Goal: Transaction & Acquisition: Purchase product/service

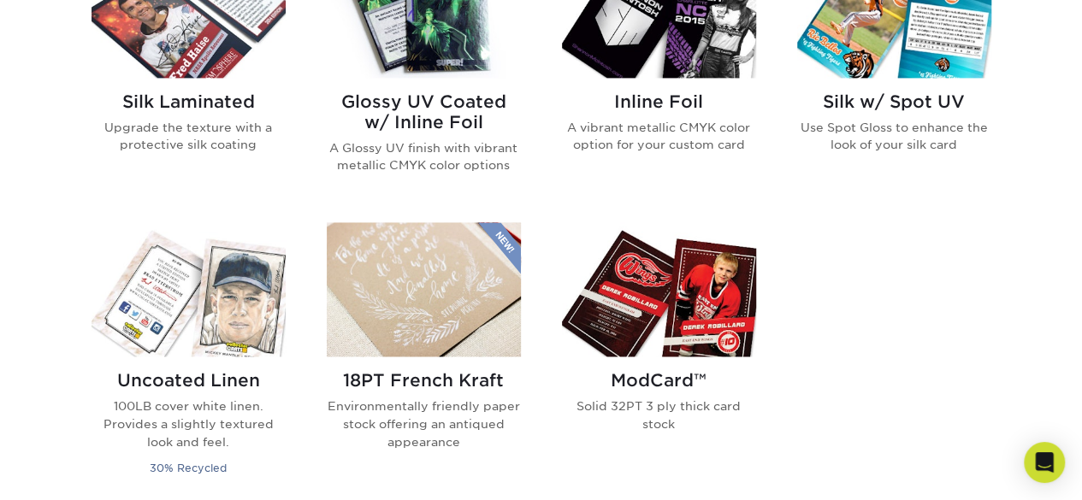
scroll to position [855, 0]
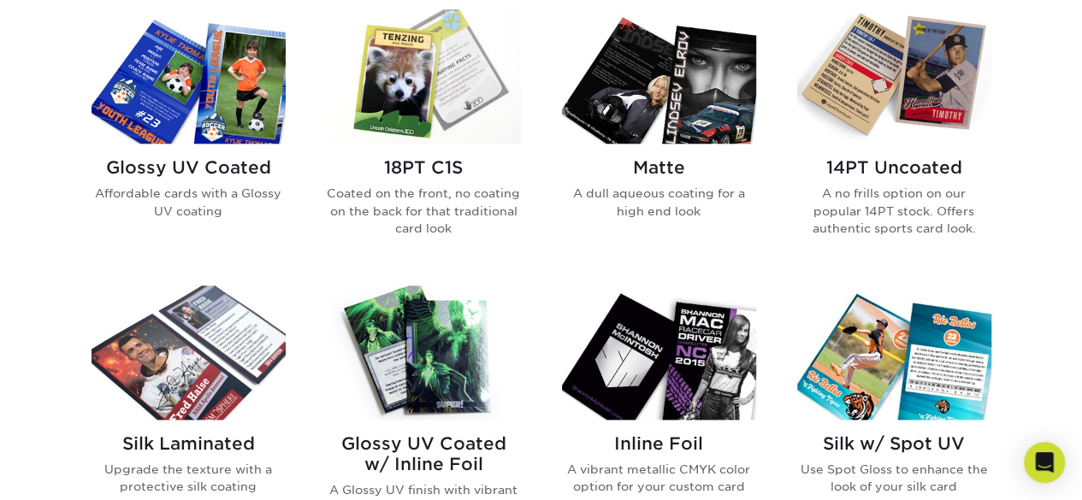
click at [209, 183] on div "Glossy UV Coated Affordable cards with a Glossy UV coating" at bounding box center [189, 195] width 194 height 103
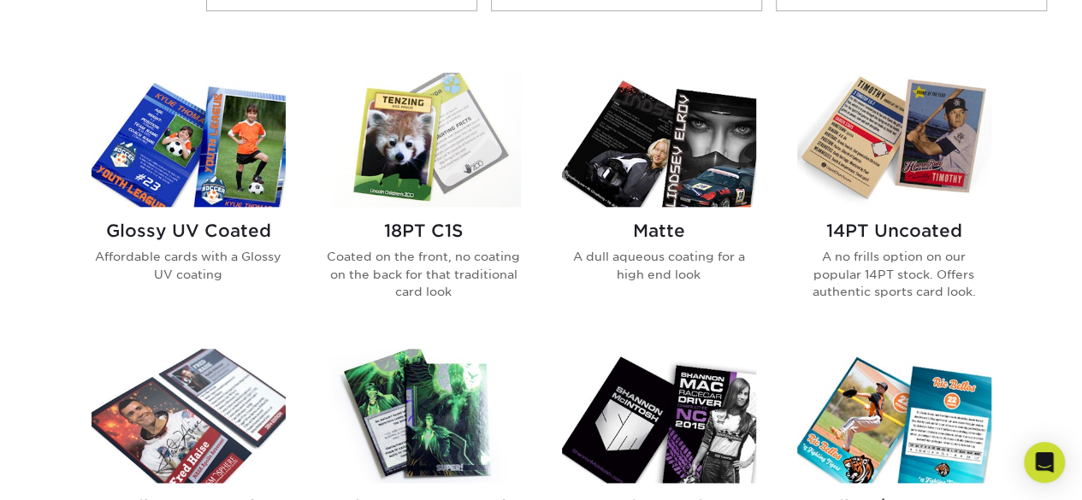
scroll to position [614, 0]
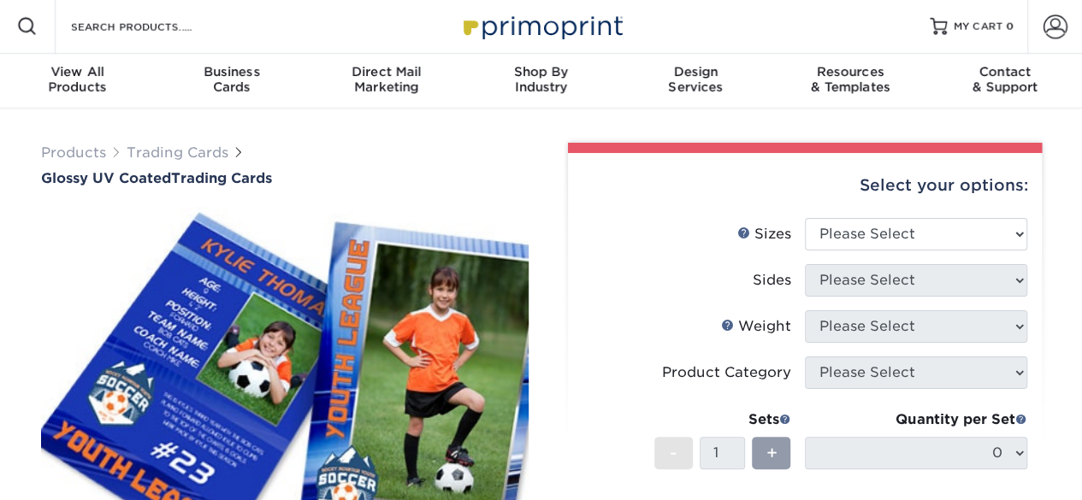
scroll to position [86, 0]
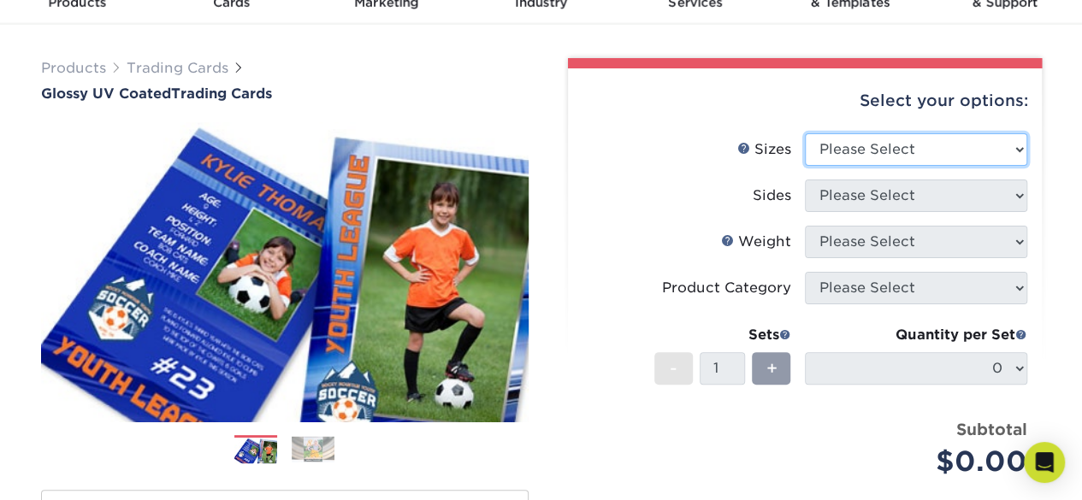
click at [866, 146] on select "Please Select 2.5" x 3.5"" at bounding box center [916, 149] width 222 height 33
select select "2.50x3.50"
click at [805, 133] on select "Please Select 2.5" x 3.5"" at bounding box center [916, 149] width 222 height 33
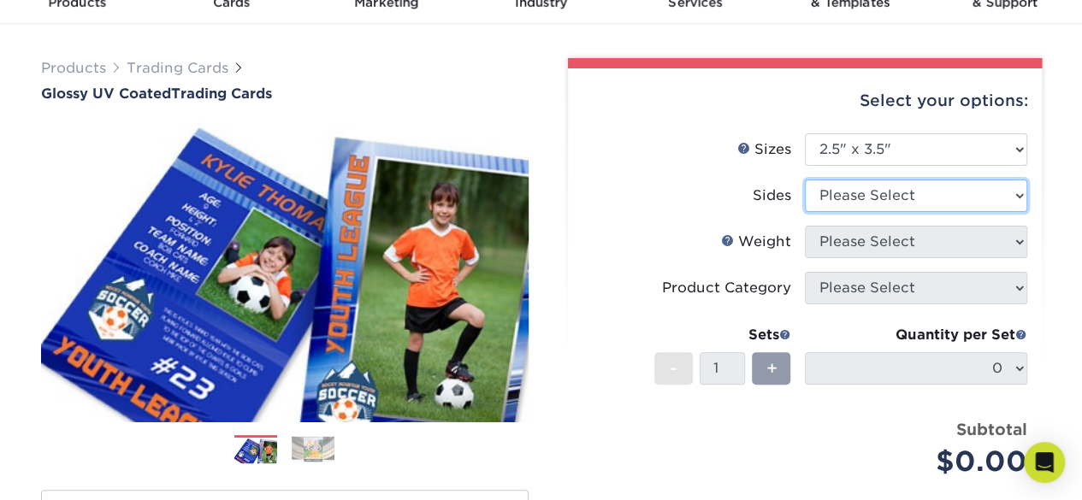
click at [903, 199] on select "Please Select Print Both Sides Print Front Only" at bounding box center [916, 196] width 222 height 33
select select "13abbda7-1d64-4f25-8bb2-c179b224825d"
click at [805, 180] on select "Please Select Print Both Sides Print Front Only" at bounding box center [916, 196] width 222 height 33
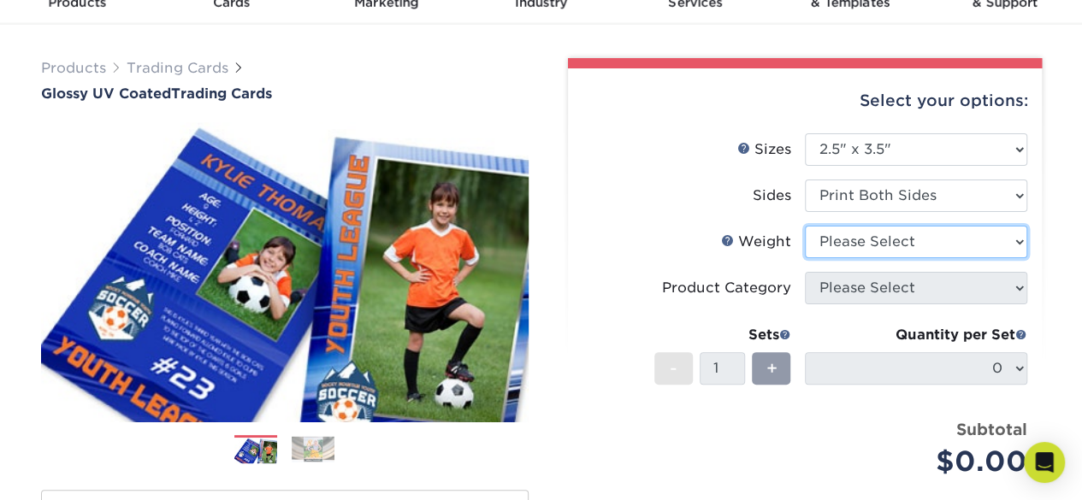
click at [896, 238] on select "Please Select 16PT 14PT 18PT C1S" at bounding box center [916, 242] width 222 height 33
select select "14PT"
click at [805, 226] on select "Please Select 16PT 14PT 18PT C1S" at bounding box center [916, 242] width 222 height 33
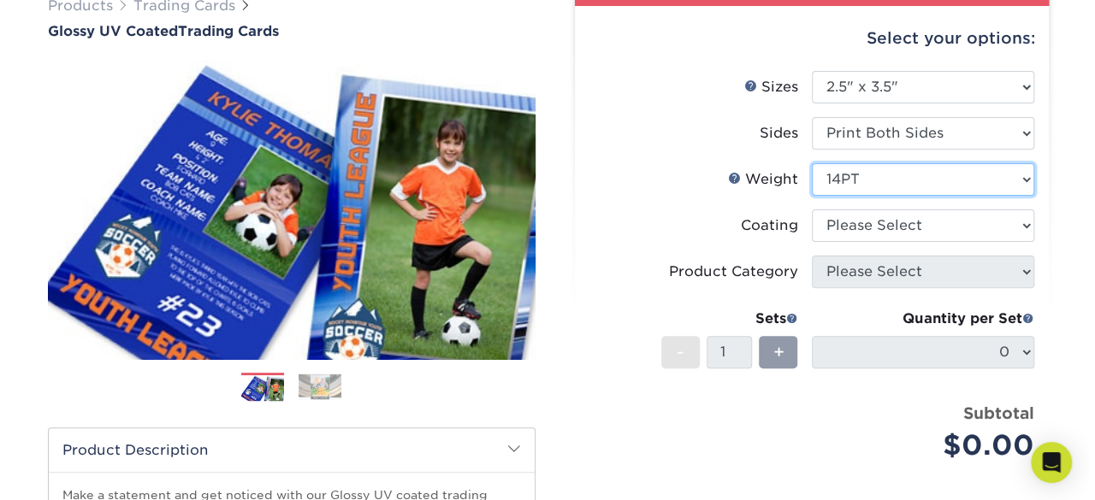
scroll to position [171, 0]
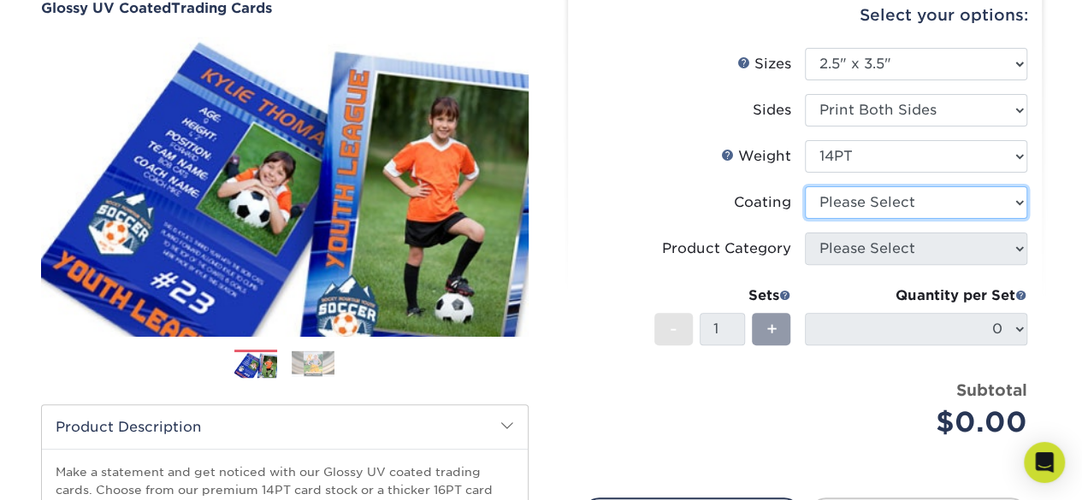
click at [835, 192] on select at bounding box center [916, 202] width 222 height 33
select select "1e8116af-acfc-44b1-83dc-8181aa338834"
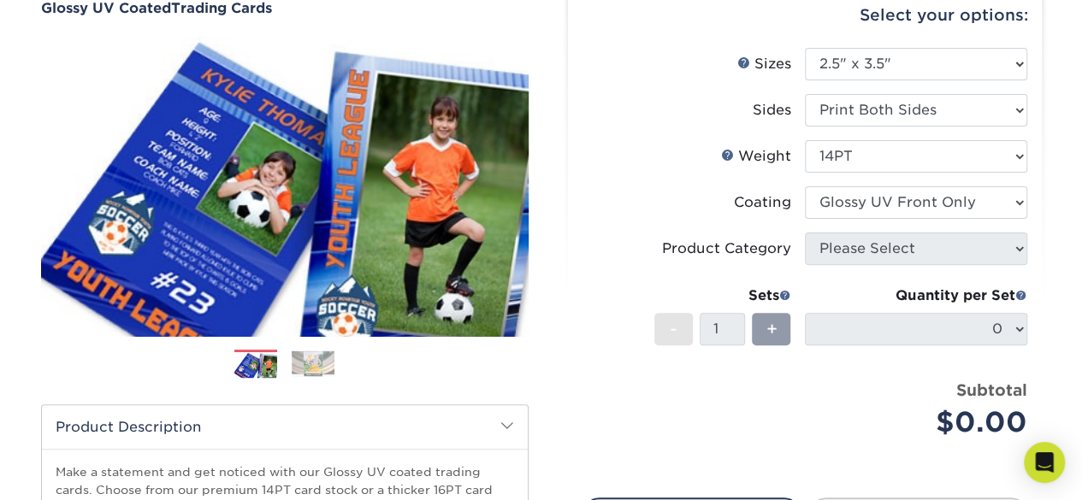
click at [805, 186] on select at bounding box center [916, 202] width 222 height 33
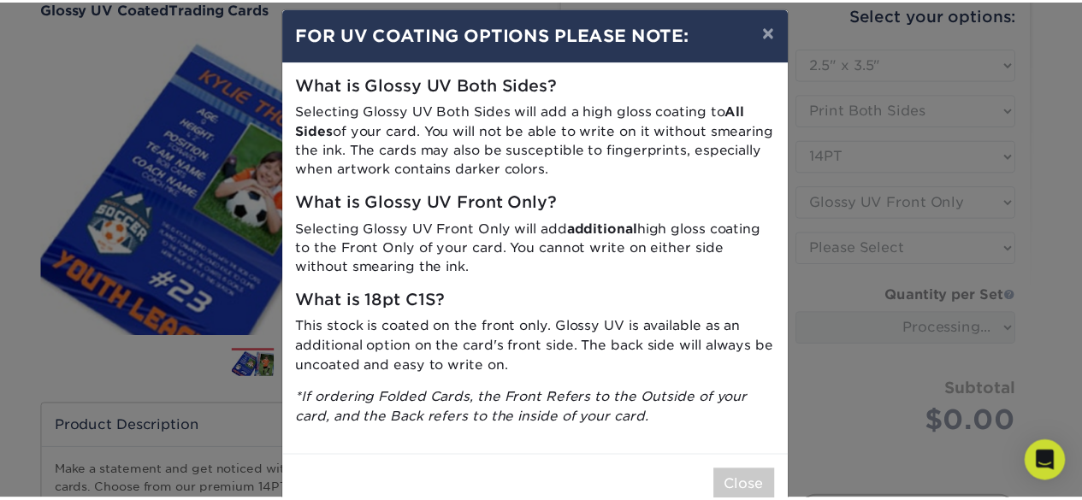
scroll to position [0, 0]
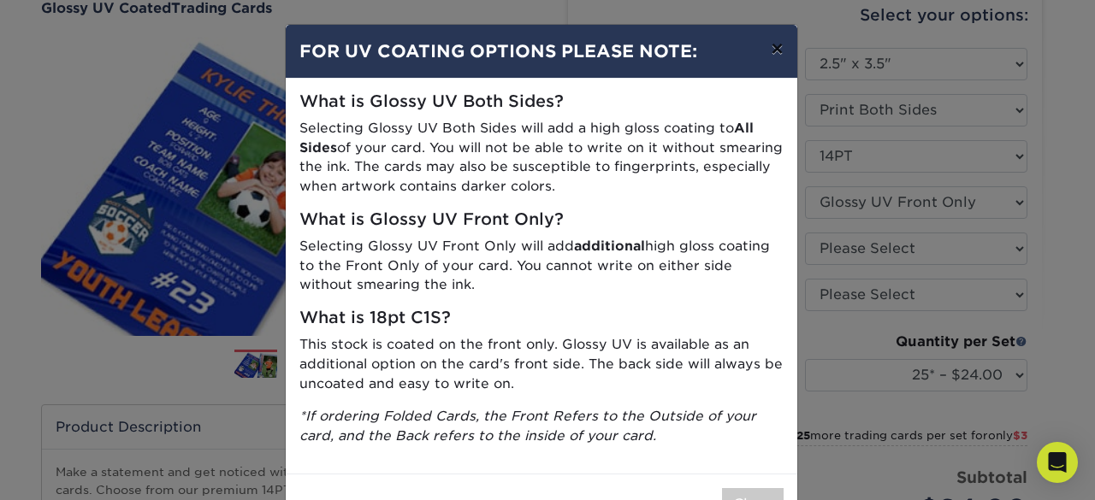
drag, startPoint x: 763, startPoint y: 48, endPoint x: 687, endPoint y: 102, distance: 93.3
click at [687, 102] on div "× FOR UV COATING OPTIONS PLEASE NOTE: What is Glossy UV Both Sides? Selecting G…" at bounding box center [541, 279] width 513 height 511
click at [771, 43] on button "×" at bounding box center [776, 49] width 39 height 48
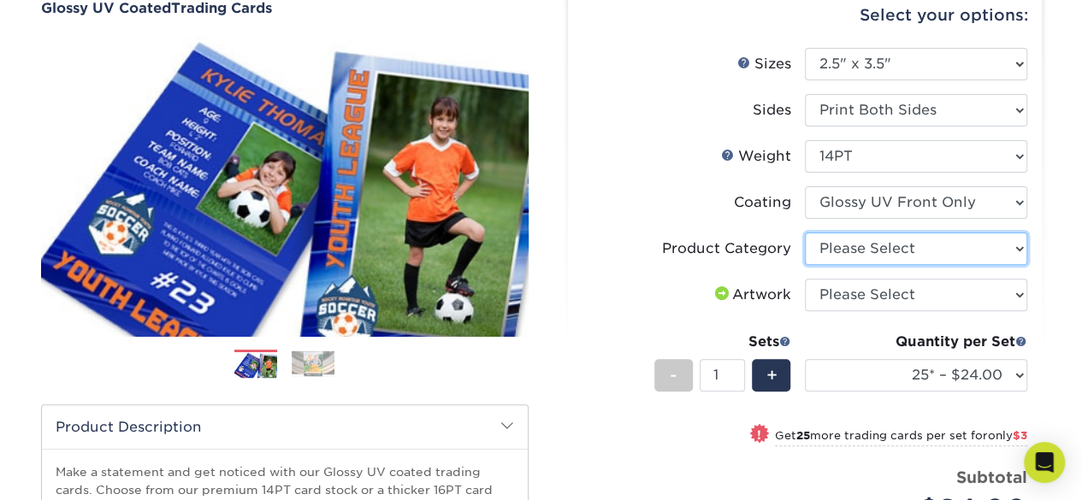
click at [860, 251] on select "Please Select Trading Cards" at bounding box center [916, 249] width 222 height 33
select select "c2f9bce9-36c2-409d-b101-c29d9d031e18"
click at [805, 233] on select "Please Select Trading Cards" at bounding box center [916, 249] width 222 height 33
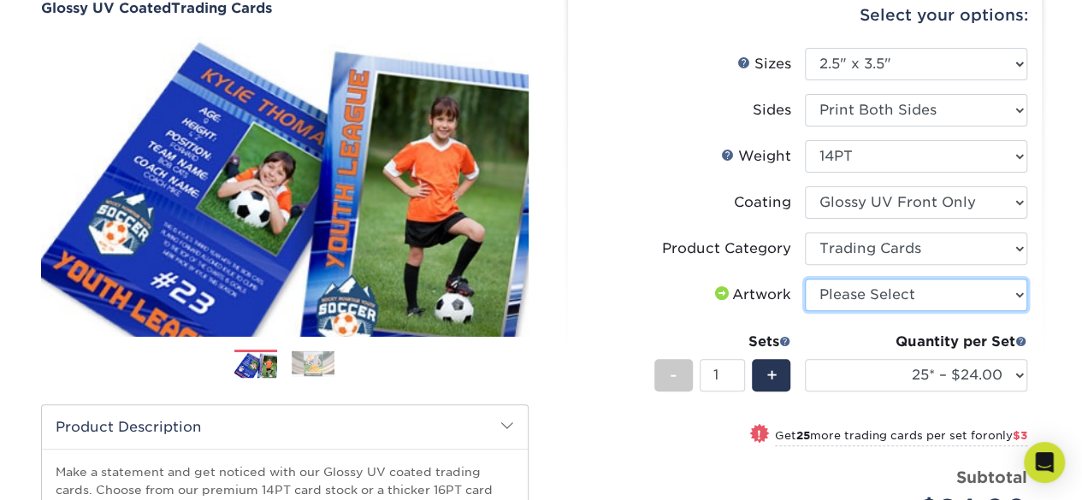
click at [864, 293] on select "Please Select I will upload files I need a design - $100" at bounding box center [916, 295] width 222 height 33
select select "upload"
click at [805, 279] on select "Please Select I will upload files I need a design - $100" at bounding box center [916, 295] width 222 height 33
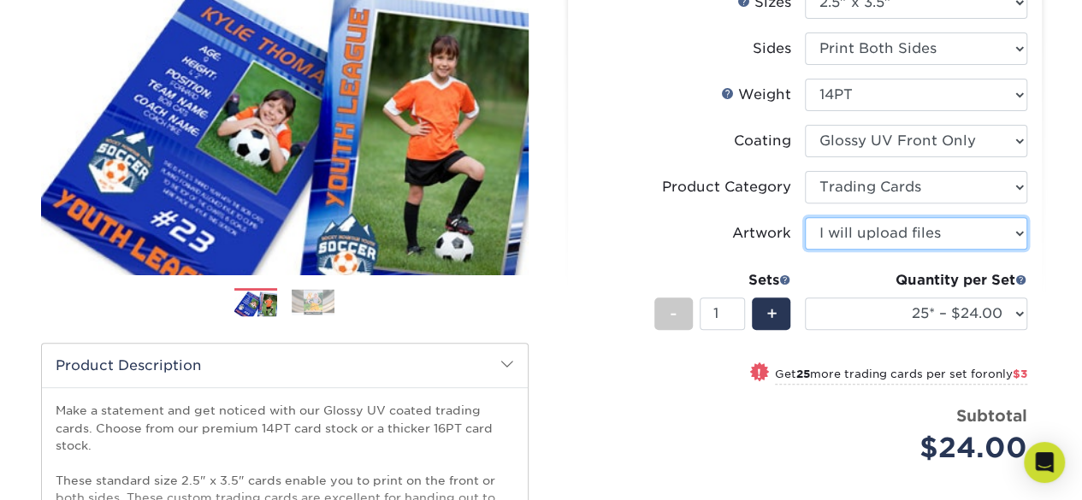
scroll to position [257, 0]
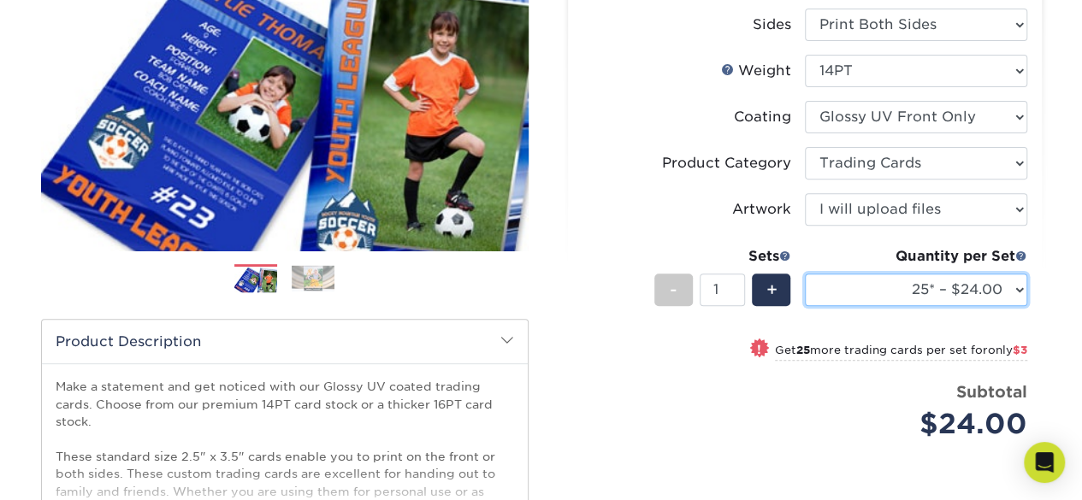
click at [936, 278] on select "25* – $24.00 50* – $27.00 75* – $34.00 100* – $37.00 250* – $48.00 500 – $59.00…" at bounding box center [916, 290] width 222 height 33
select select "50* – $27.00"
click at [805, 274] on select "25* – $24.00 50* – $27.00 75* – $34.00 100* – $37.00 250* – $48.00 500 – $59.00…" at bounding box center [916, 290] width 222 height 33
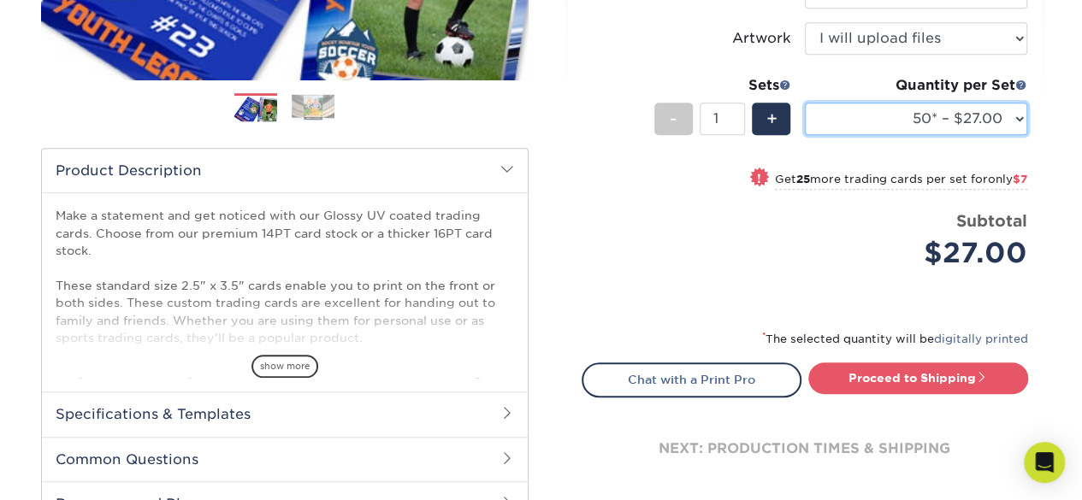
scroll to position [513, 0]
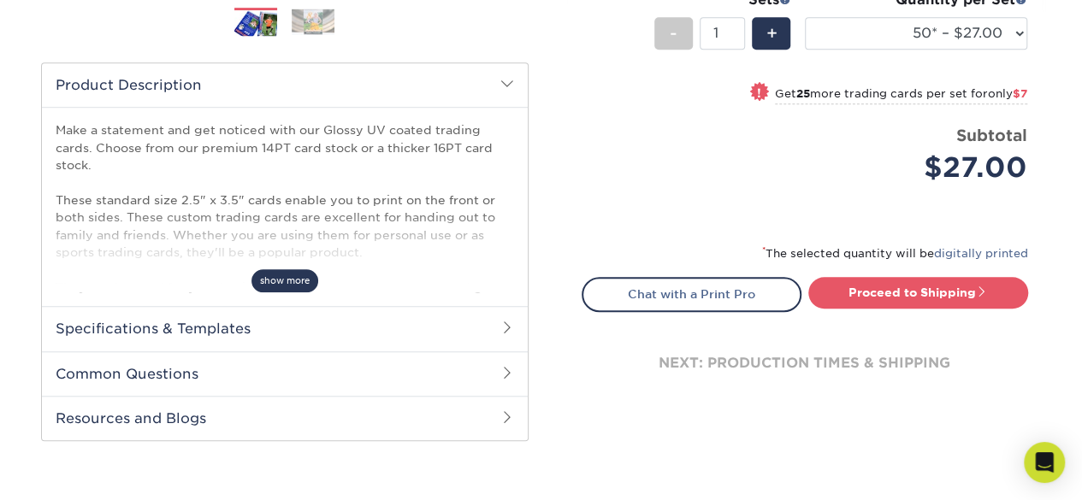
click at [289, 280] on span "show more" at bounding box center [284, 280] width 67 height 23
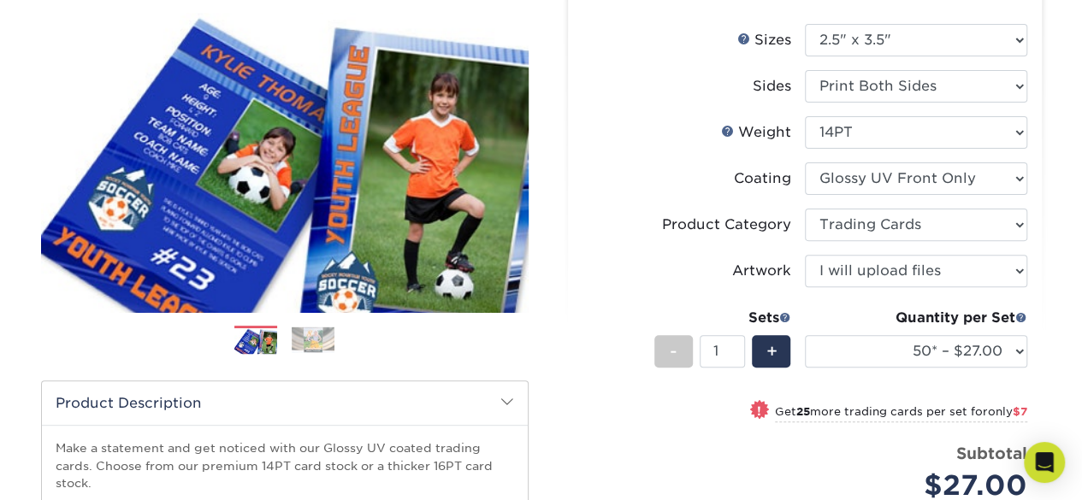
scroll to position [171, 0]
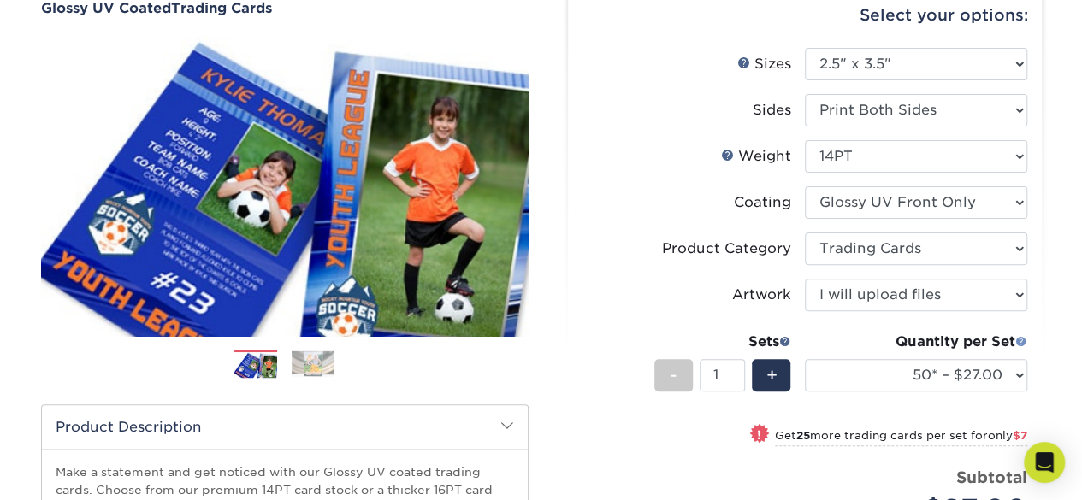
click at [1023, 340] on span at bounding box center [1021, 341] width 12 height 12
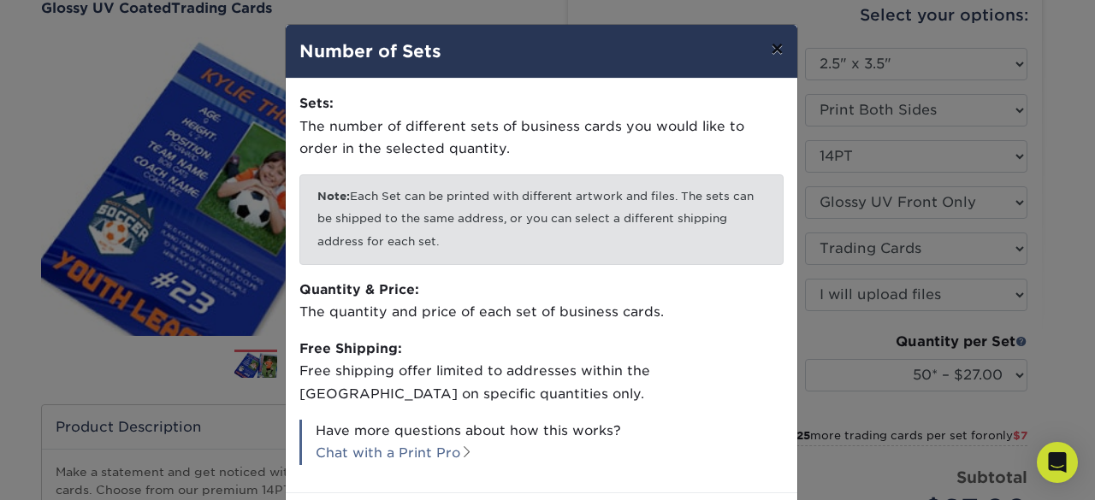
click at [766, 47] on button "×" at bounding box center [776, 49] width 39 height 48
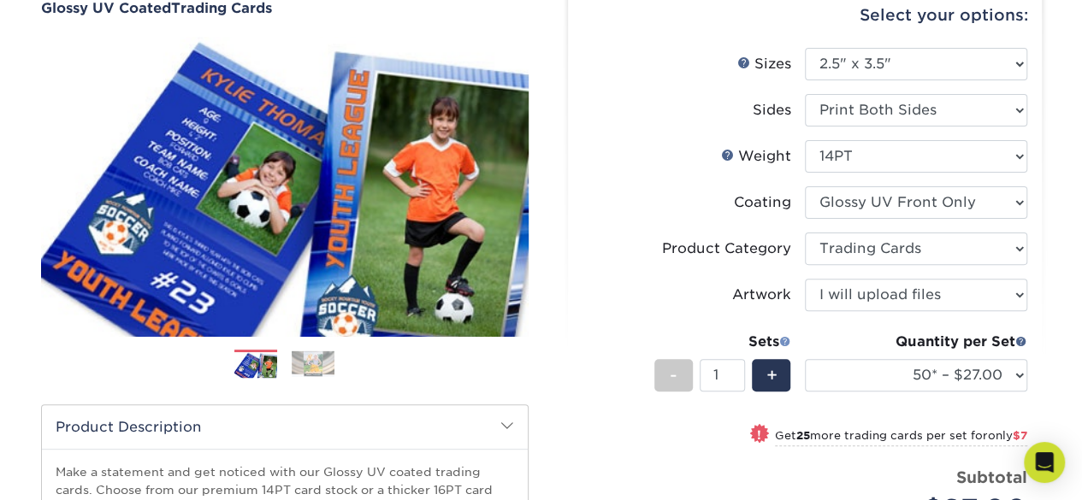
click at [789, 346] on span at bounding box center [785, 341] width 12 height 12
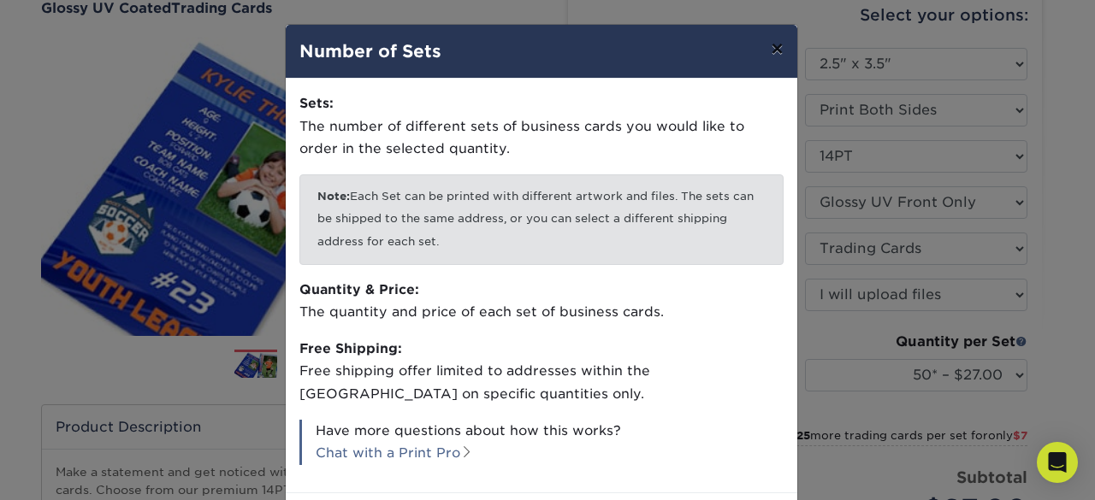
click at [768, 40] on button "×" at bounding box center [776, 49] width 39 height 48
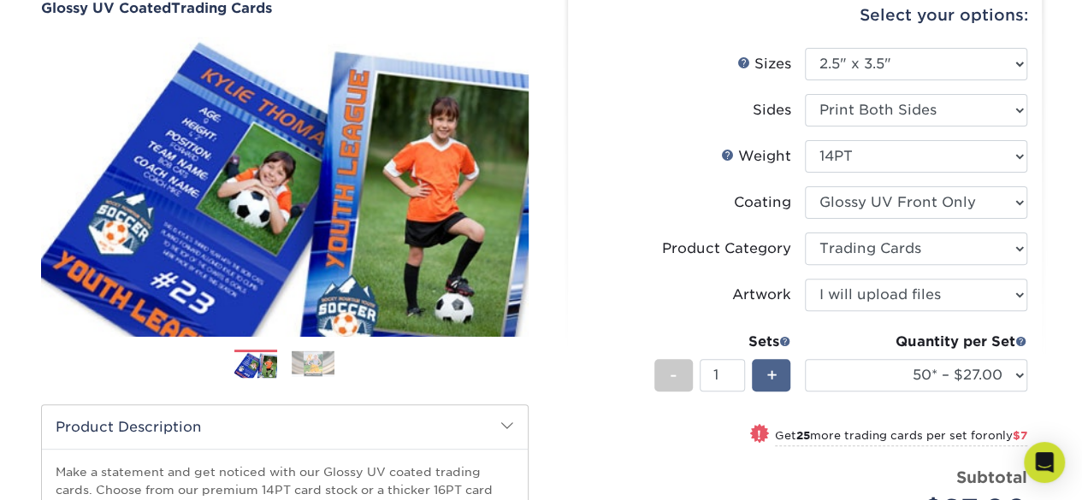
click at [772, 372] on span "+" at bounding box center [770, 376] width 11 height 26
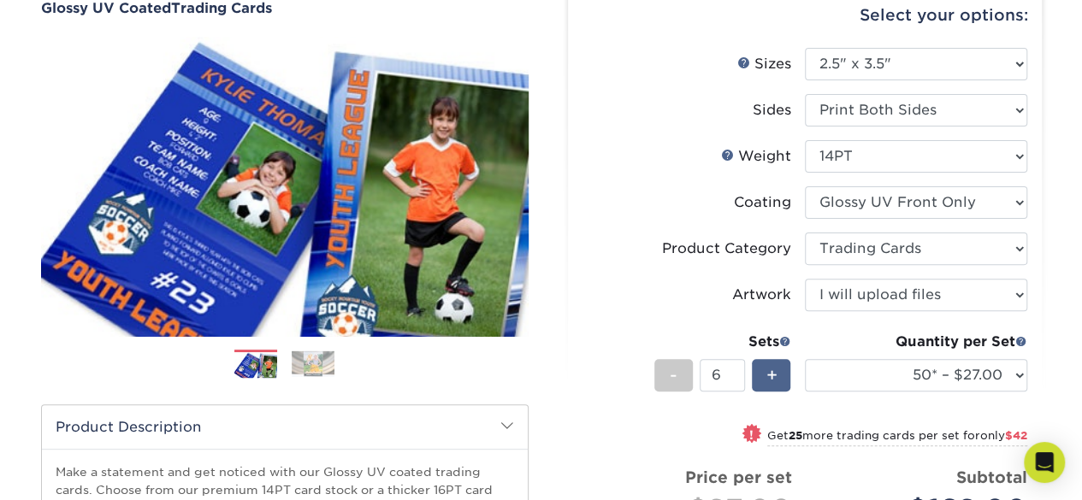
scroll to position [342, 0]
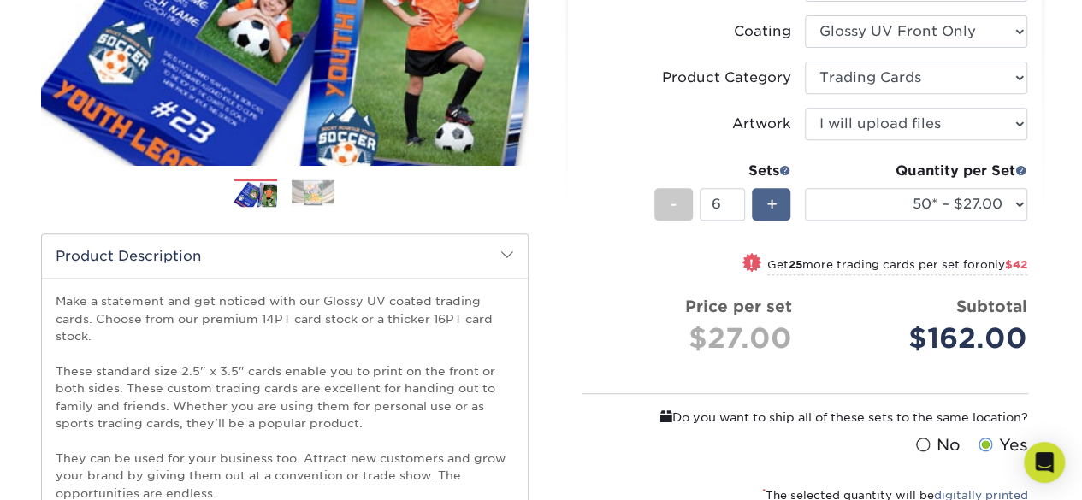
click at [783, 206] on div "+" at bounding box center [771, 204] width 38 height 33
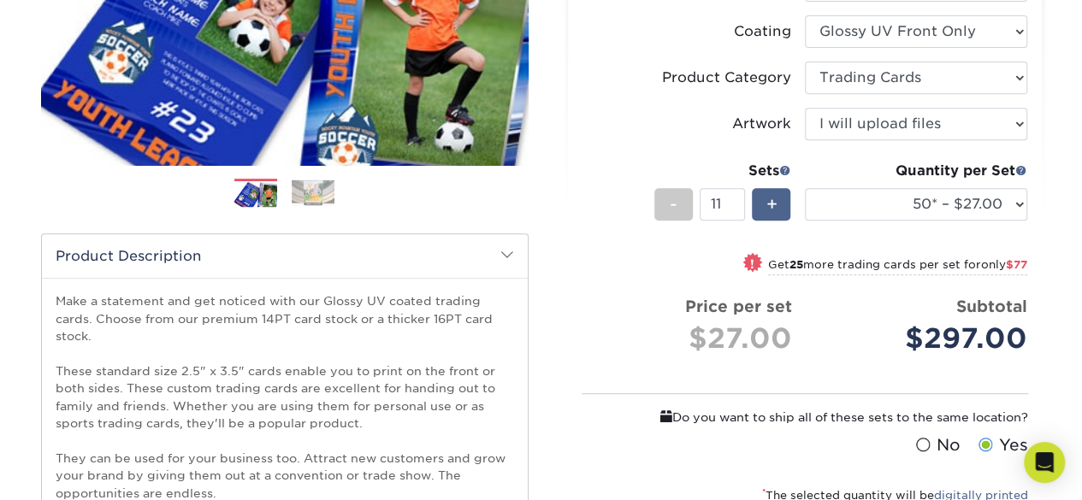
click at [783, 206] on div "+" at bounding box center [771, 204] width 38 height 33
type input "15"
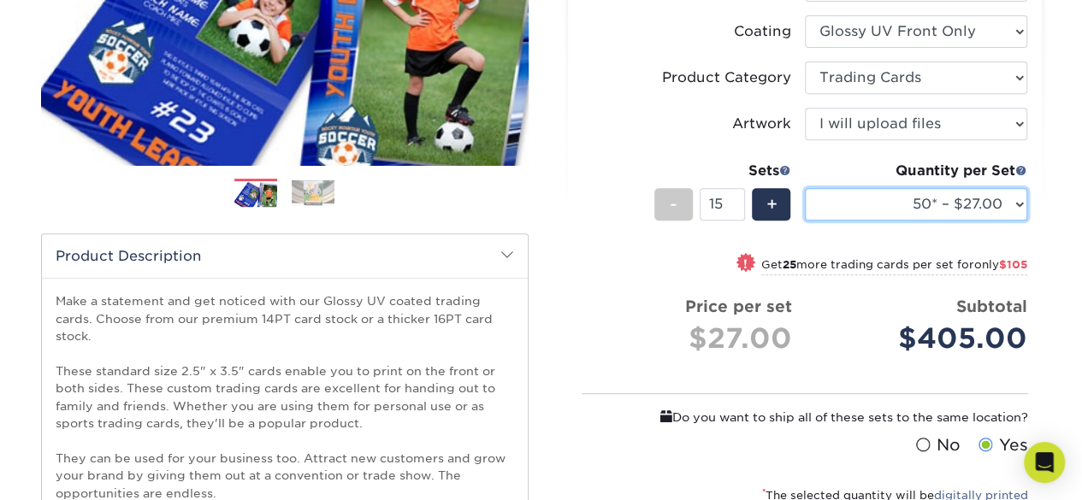
click at [932, 206] on select "25* – $24.00 50* – $27.00 75* – $34.00 100* – $37.00 250* – $48.00 500 – $59.00…" at bounding box center [916, 204] width 222 height 33
select select "25* – $24.00"
click at [805, 188] on select "25* – $24.00 50* – $27.00 75* – $34.00 100* – $37.00 250* – $48.00 500 – $59.00…" at bounding box center [916, 204] width 222 height 33
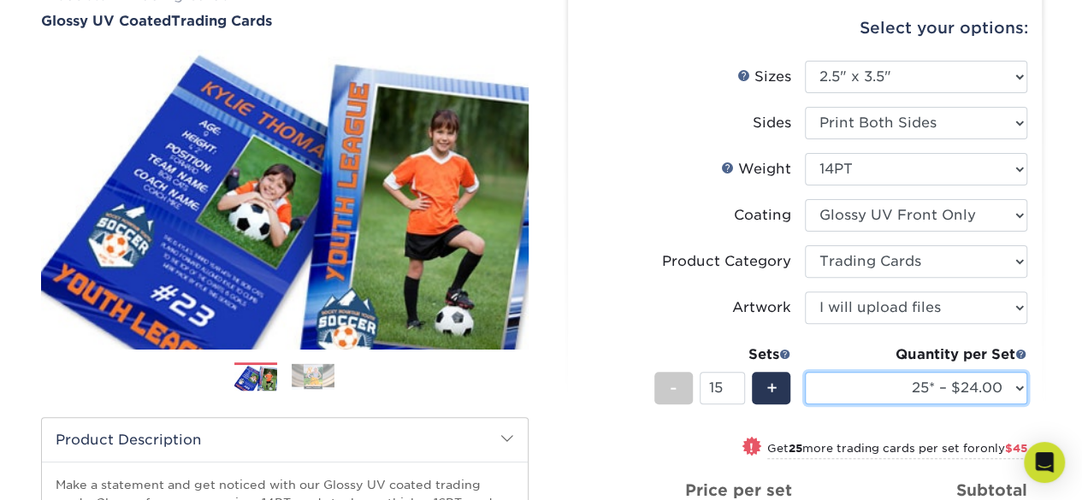
scroll to position [0, 0]
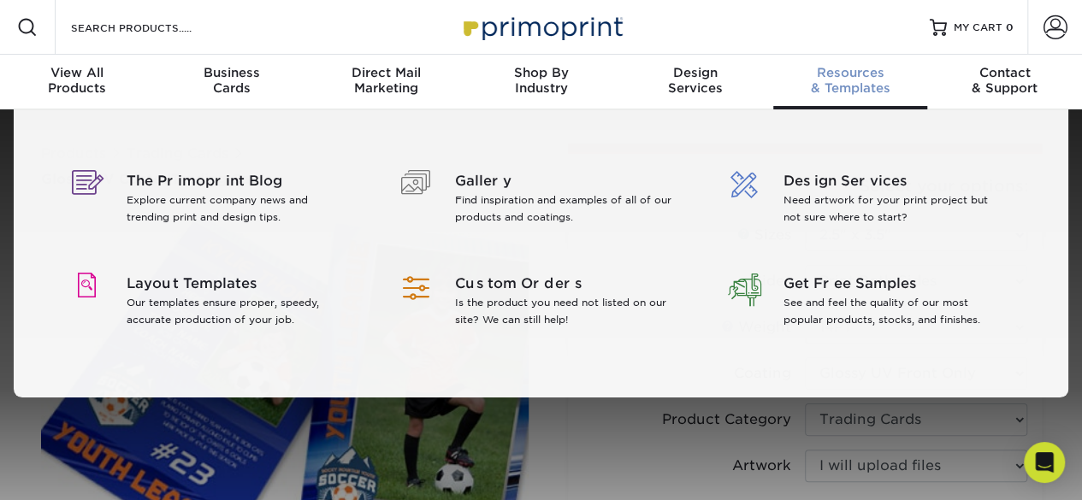
click at [836, 74] on span "Resources" at bounding box center [850, 72] width 155 height 15
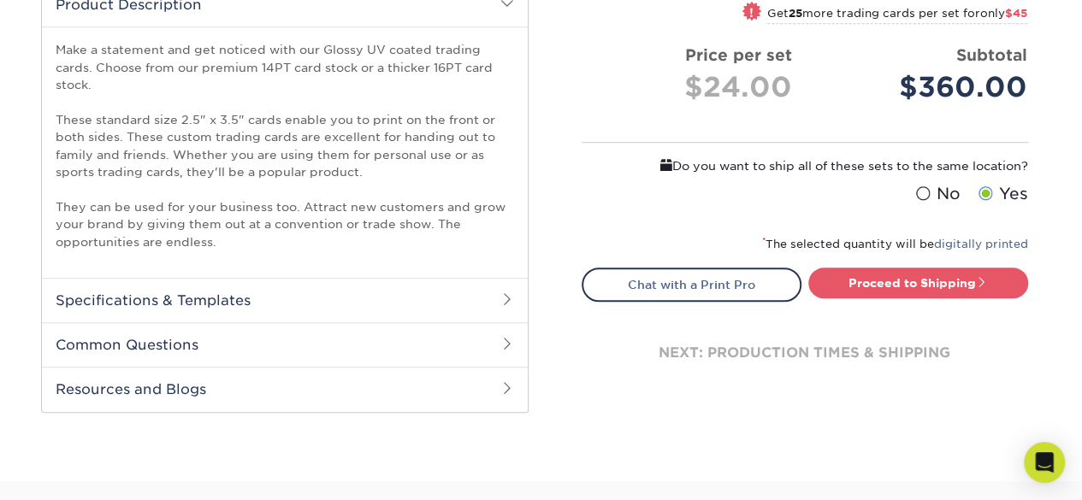
scroll to position [599, 0]
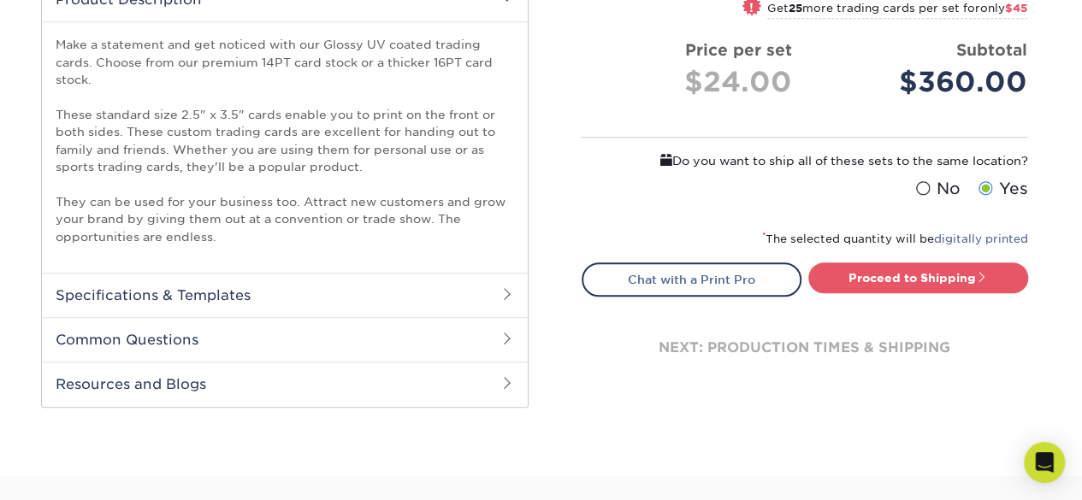
click at [412, 310] on h2 "Specifications & Templates" at bounding box center [285, 295] width 486 height 44
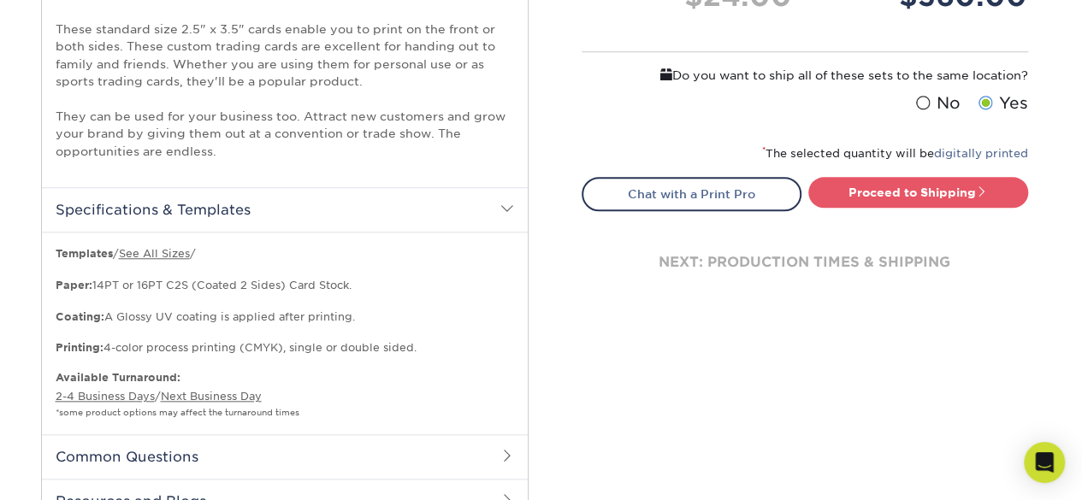
scroll to position [770, 0]
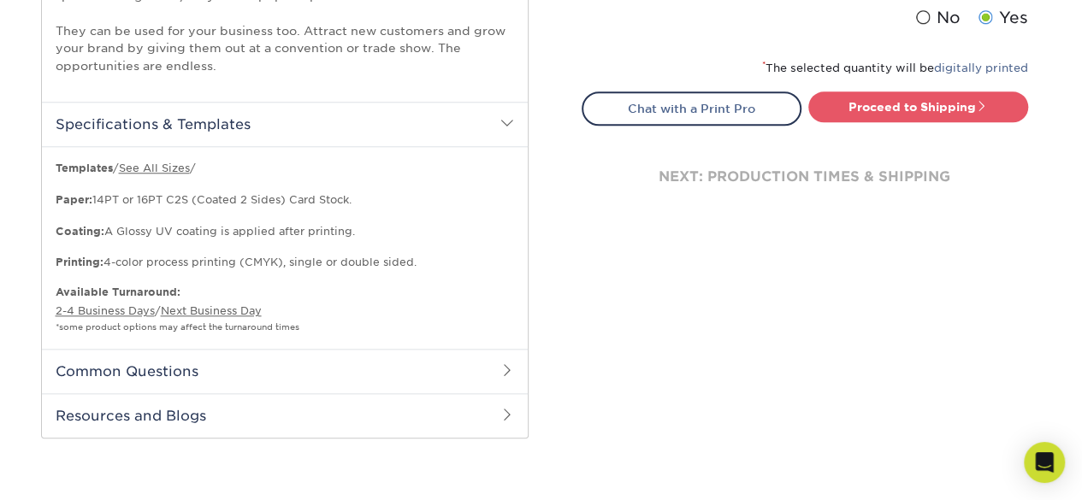
click at [161, 195] on p "Templates / See All Sizes / Paper: 14PT or 16PT C2S (Coated 2 Sides) Card Stock…" at bounding box center [285, 215] width 458 height 109
click at [184, 169] on link "See All Sizes" at bounding box center [154, 168] width 71 height 13
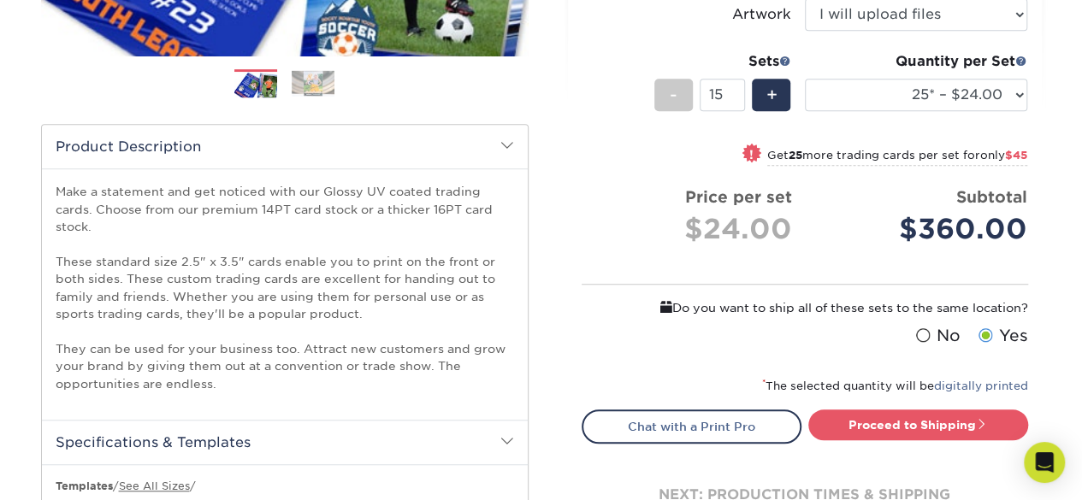
scroll to position [428, 0]
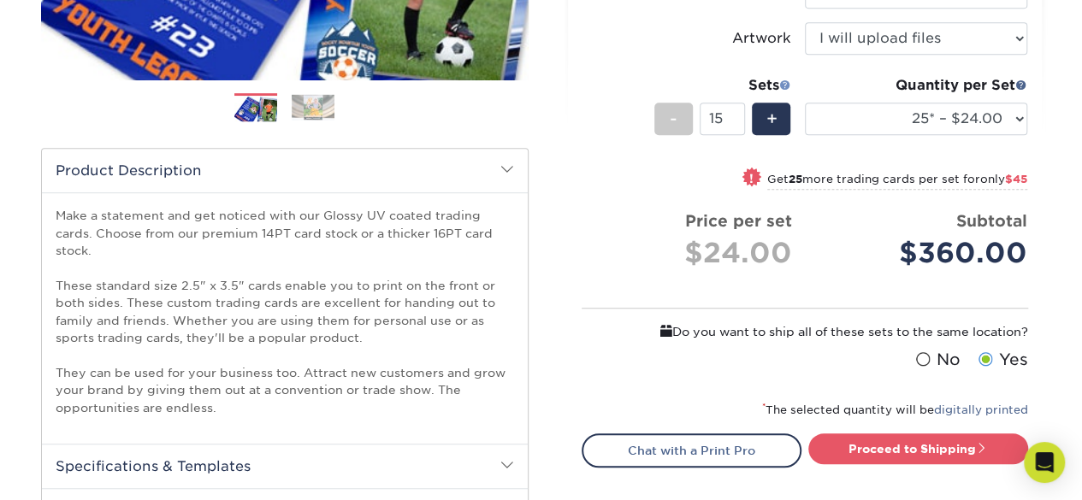
click at [781, 81] on span at bounding box center [785, 85] width 12 height 12
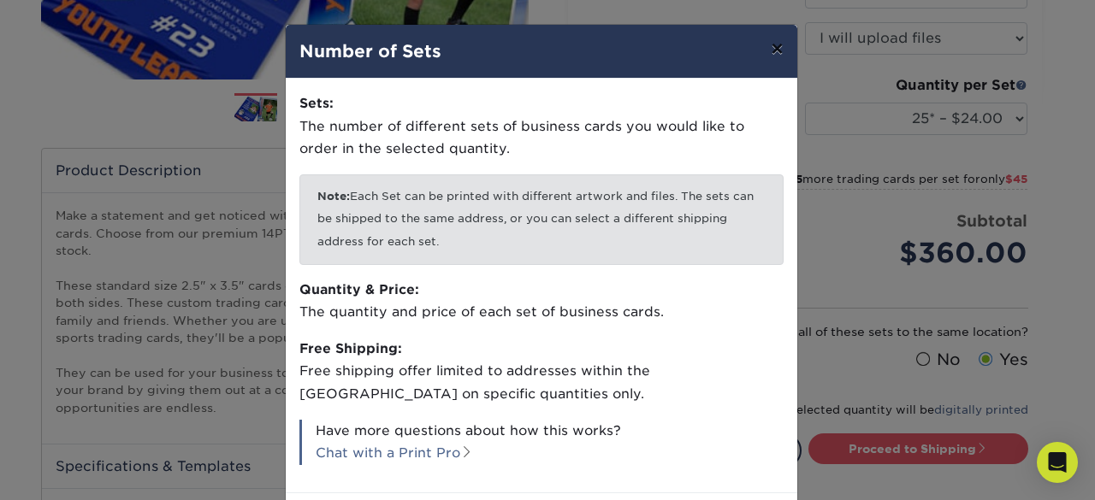
click at [763, 57] on button "×" at bounding box center [776, 49] width 39 height 48
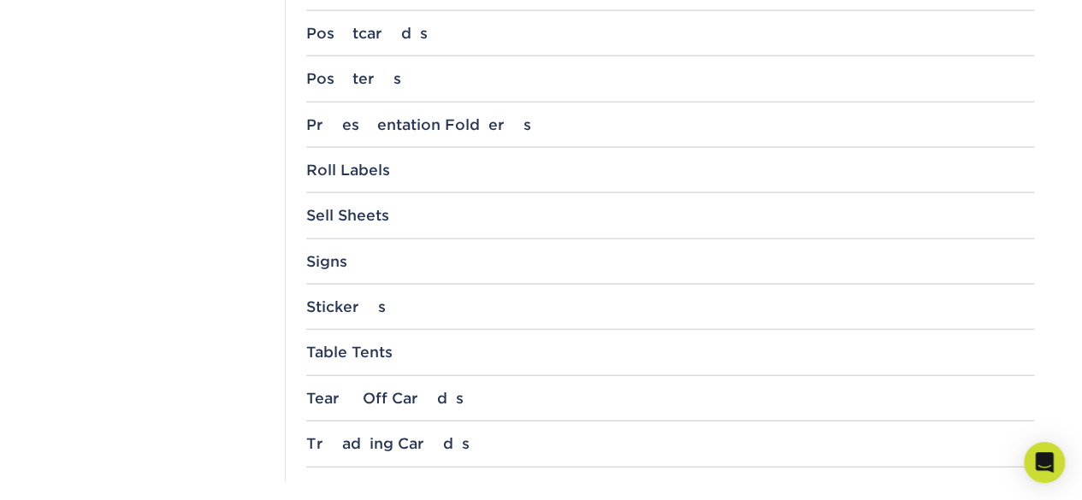
scroll to position [1882, 0]
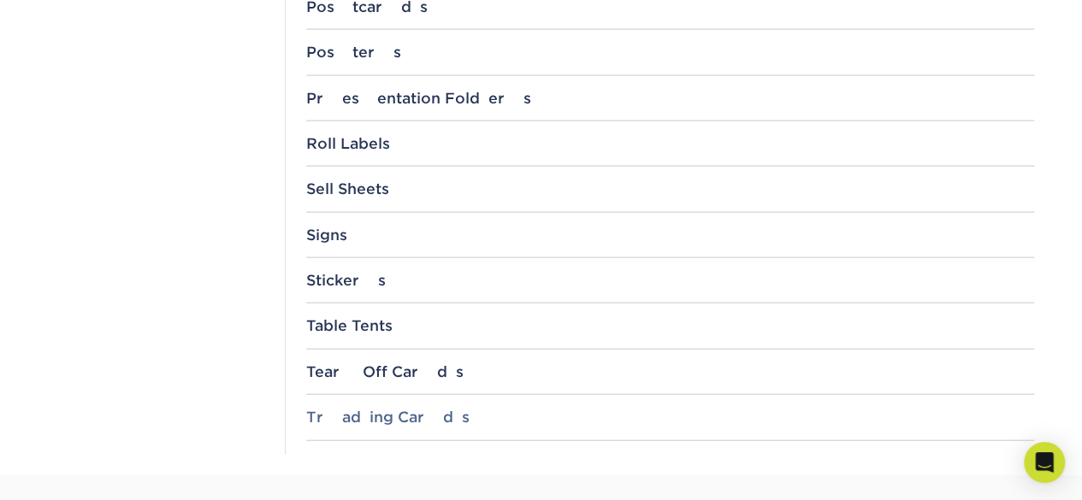
click at [419, 417] on div "Trading Cards 3.5" x 2.5"" at bounding box center [670, 425] width 728 height 32
click at [399, 411] on div "Trading Cards" at bounding box center [670, 417] width 728 height 17
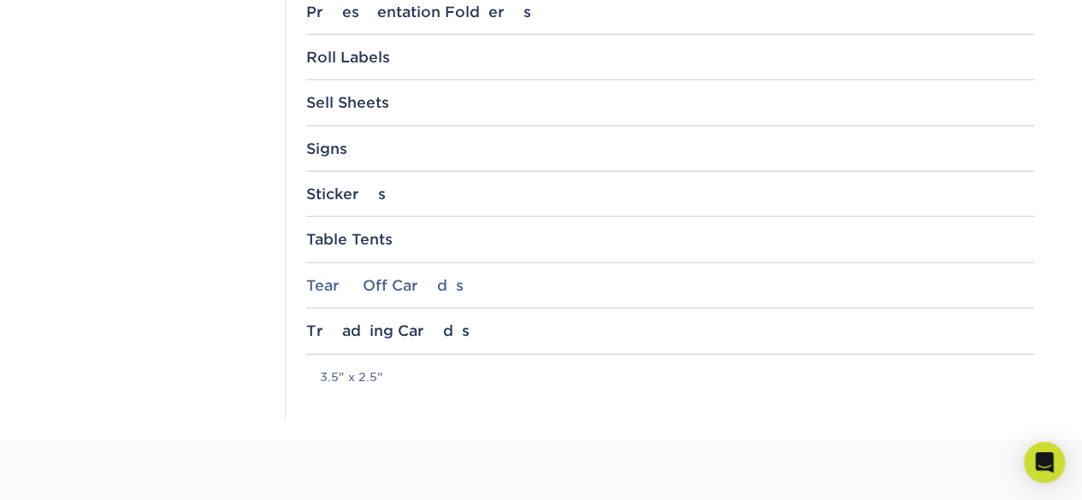
scroll to position [2053, 0]
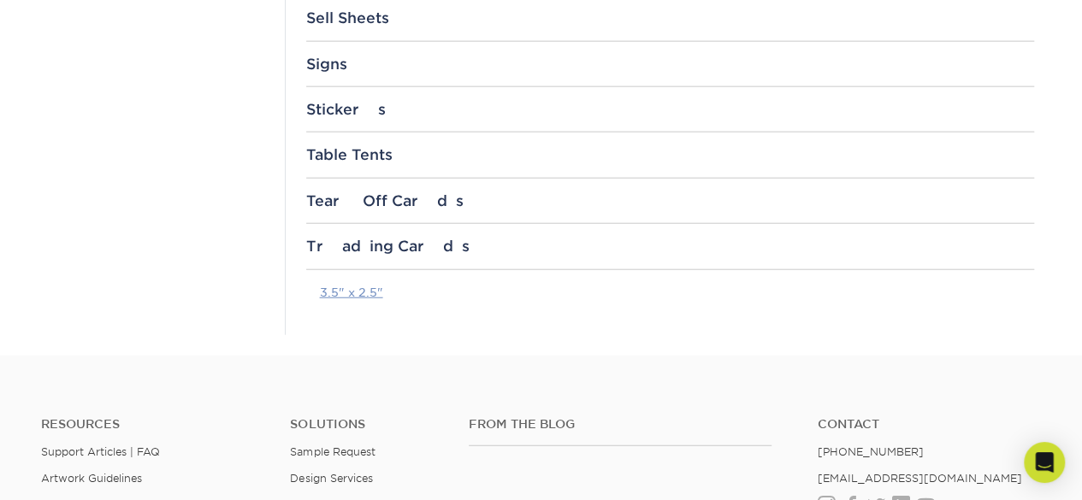
click at [328, 287] on link "3.5" x 2.5"" at bounding box center [351, 293] width 63 height 14
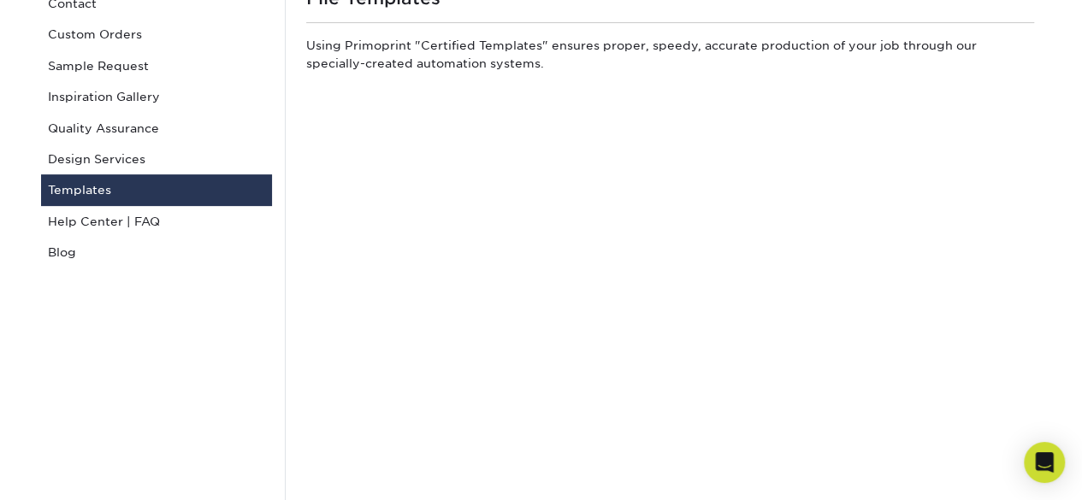
scroll to position [0, 0]
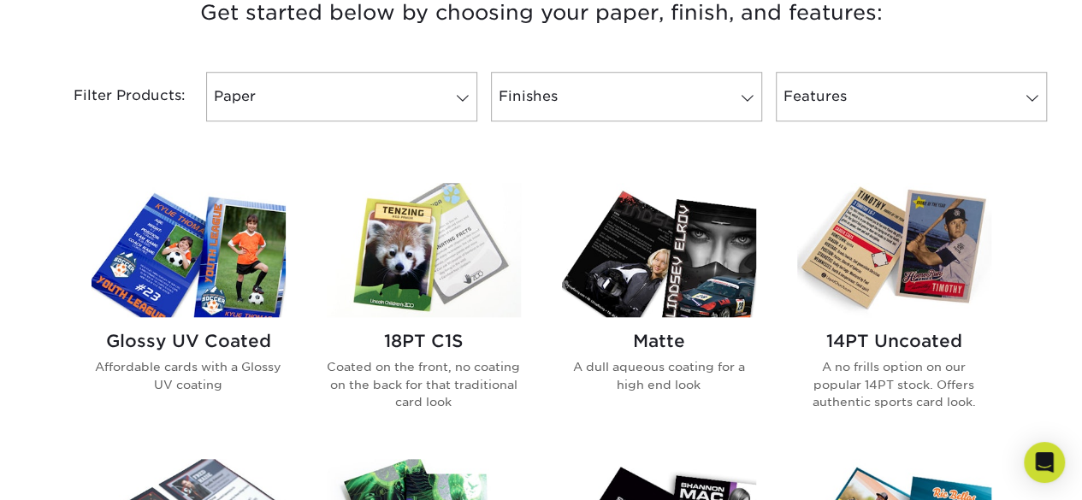
scroll to position [700, 0]
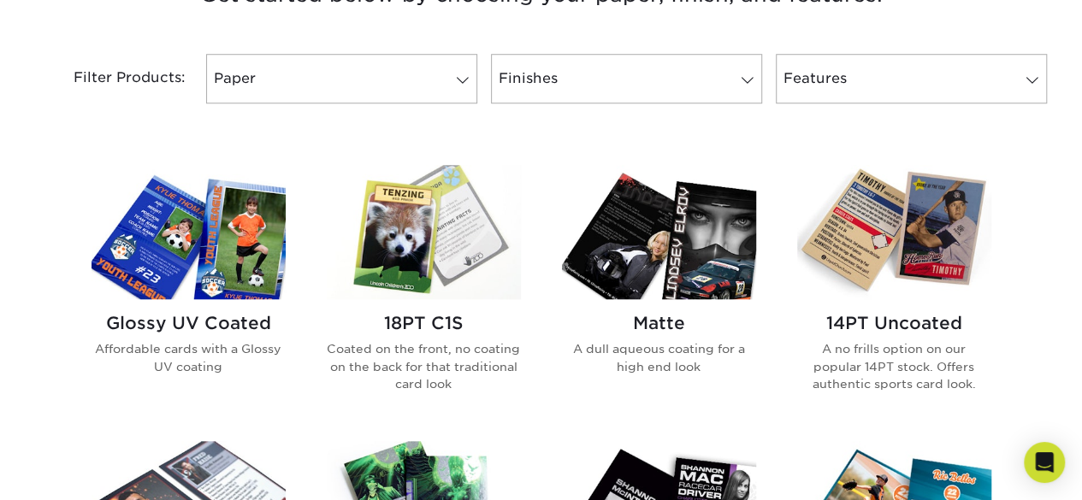
click at [166, 269] on img at bounding box center [189, 232] width 194 height 134
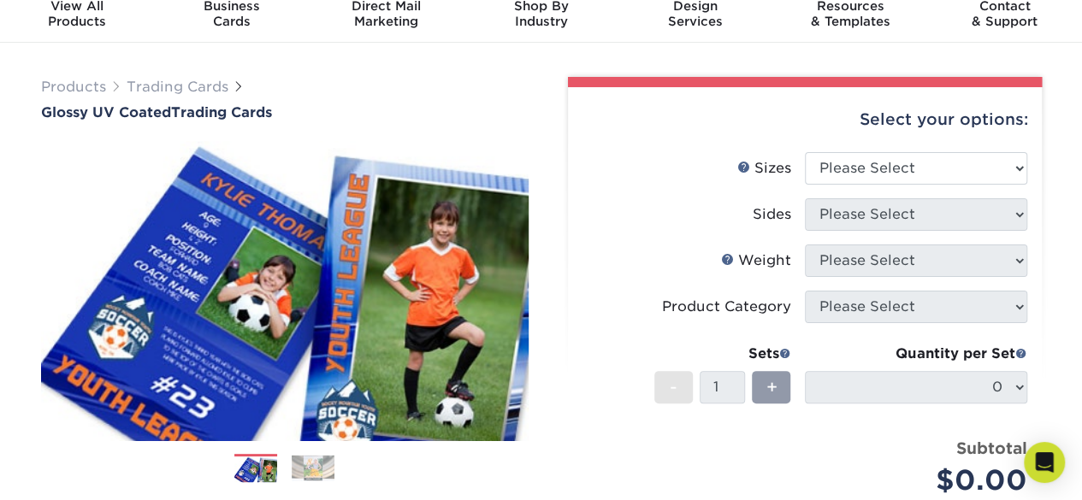
scroll to position [66, 0]
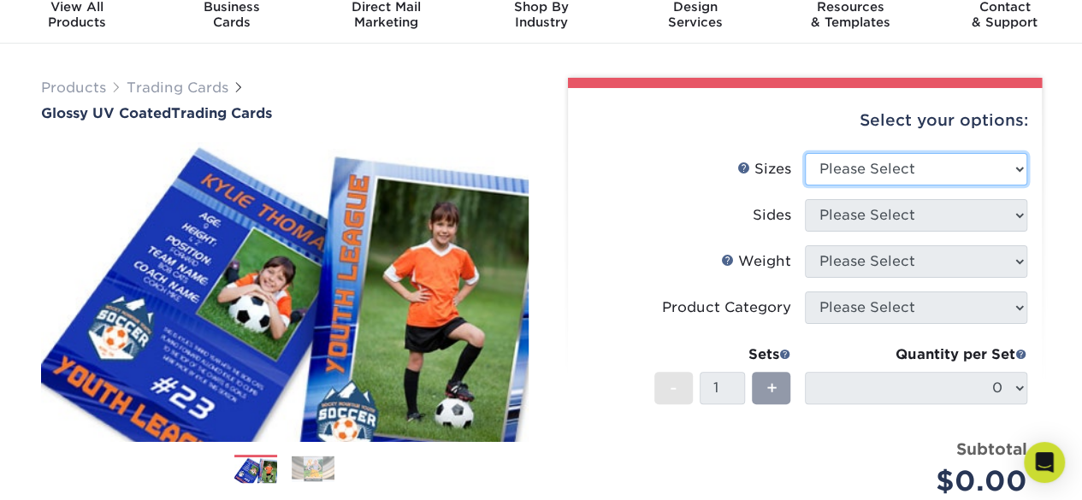
click at [920, 161] on select "Please Select 2.5" x 3.5"" at bounding box center [916, 169] width 222 height 33
click at [701, 180] on label "Sizes Help Sizes" at bounding box center [693, 169] width 222 height 33
click at [839, 170] on select "Please Select 2.5" x 3.5"" at bounding box center [916, 169] width 222 height 33
select select "2.50x3.50"
click at [805, 153] on select "Please Select 2.5" x 3.5"" at bounding box center [916, 169] width 222 height 33
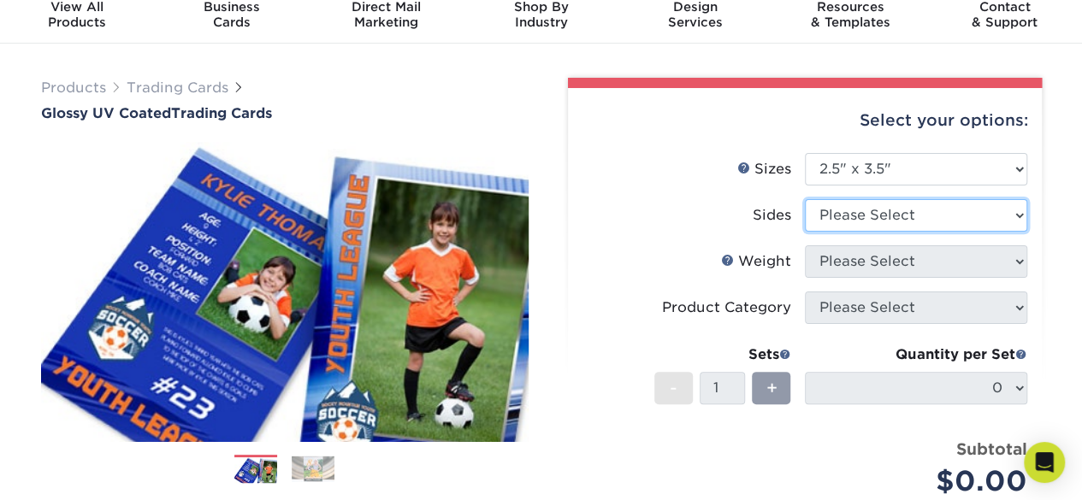
click at [861, 218] on select "Please Select Print Both Sides Print Front Only" at bounding box center [916, 215] width 222 height 33
select select "13abbda7-1d64-4f25-8bb2-c179b224825d"
click at [805, 199] on select "Please Select Print Both Sides Print Front Only" at bounding box center [916, 215] width 222 height 33
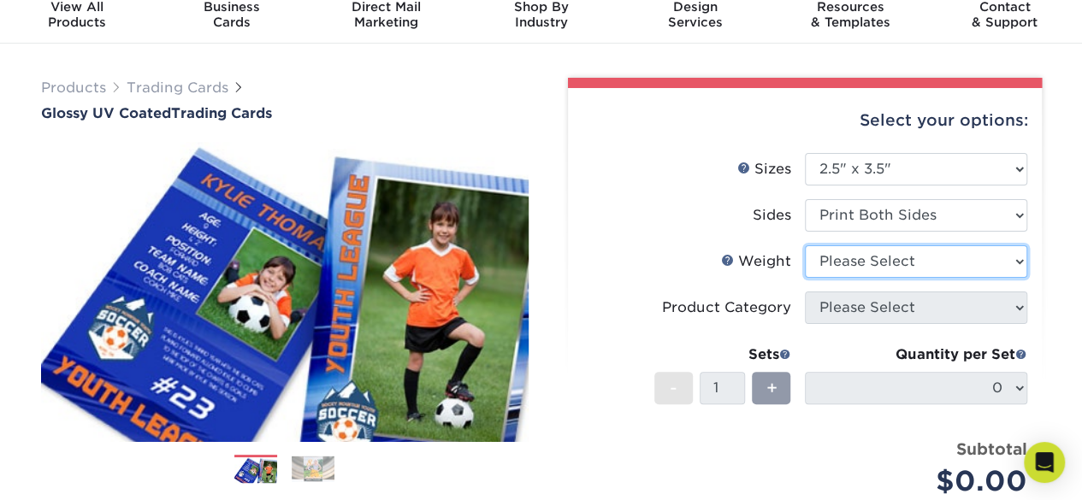
click at [872, 266] on select "Please Select 16PT 14PT 18PT C1S" at bounding box center [916, 261] width 222 height 33
select select "16PT"
click at [805, 245] on select "Please Select 16PT 14PT 18PT C1S" at bounding box center [916, 261] width 222 height 33
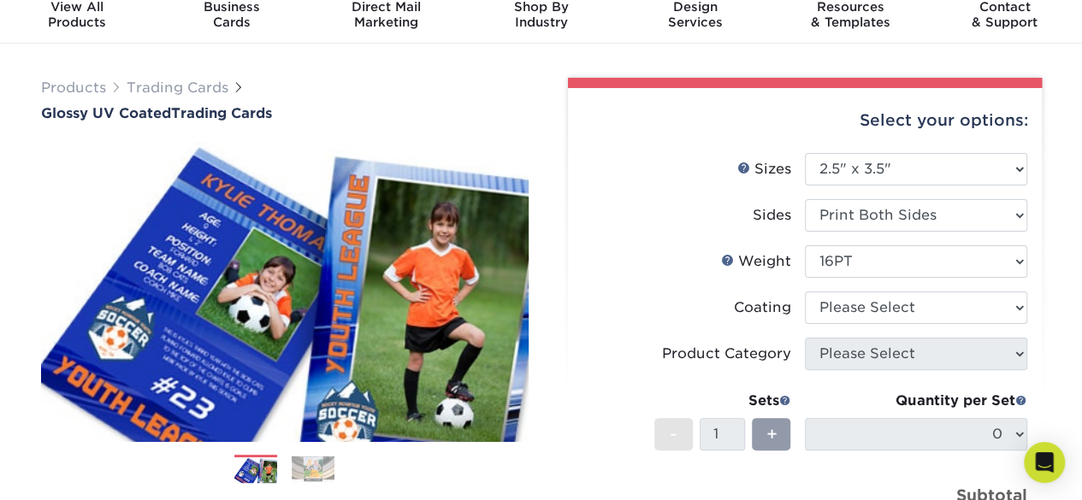
click at [717, 267] on label "Weight Help Weight" at bounding box center [693, 261] width 222 height 33
click at [727, 257] on link "Weight Help" at bounding box center [728, 260] width 14 height 14
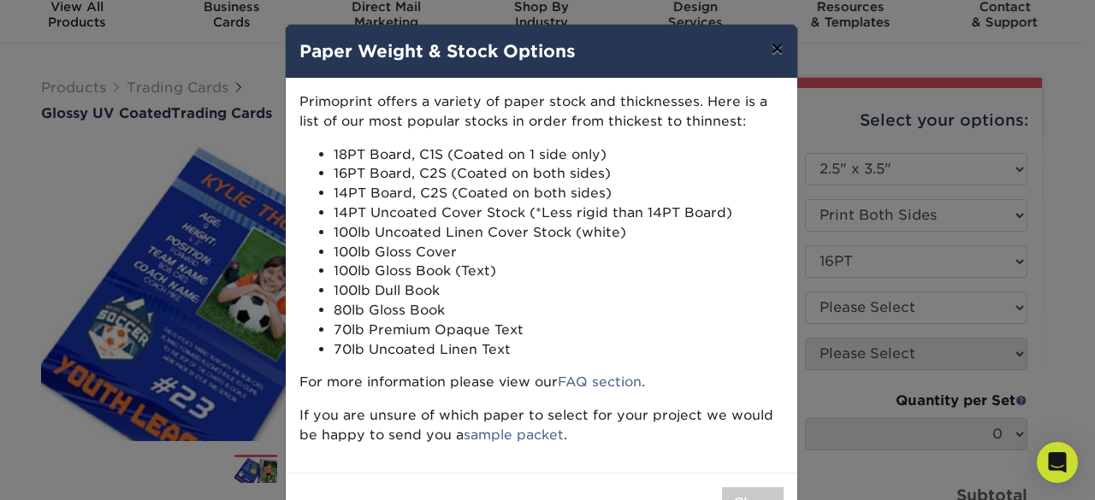
click at [771, 57] on button "×" at bounding box center [776, 49] width 39 height 48
